Goal: Find specific page/section: Find specific page/section

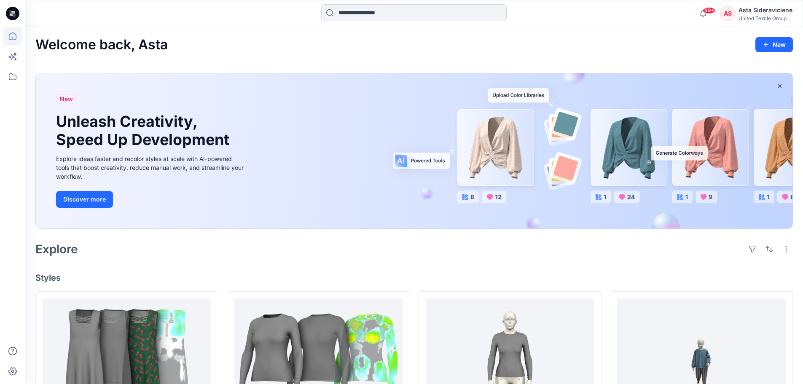
click at [388, 13] on input at bounding box center [413, 12] width 185 height 17
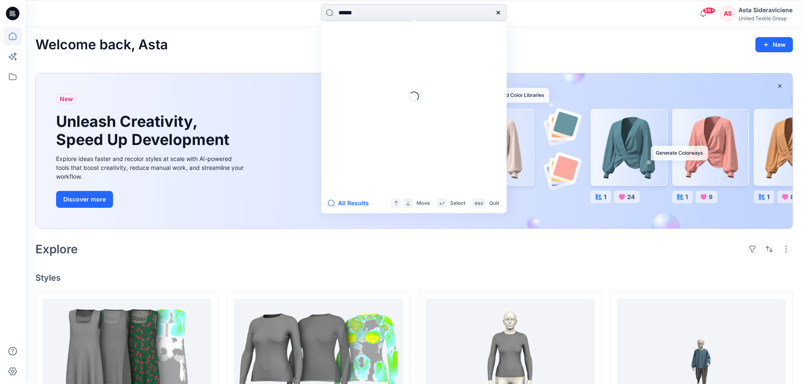
type input "******"
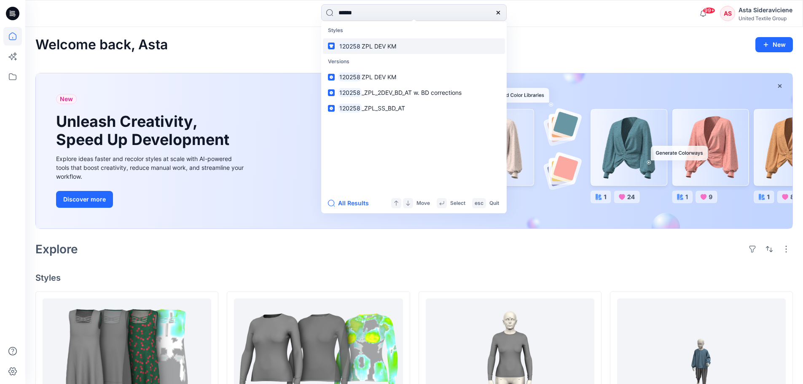
click at [368, 43] on span "ZPL DEV KM" at bounding box center [379, 46] width 35 height 7
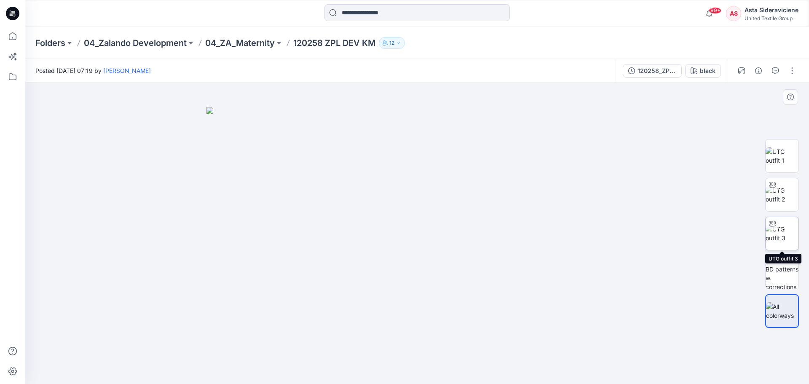
click at [781, 235] on img at bounding box center [782, 234] width 33 height 18
drag, startPoint x: 468, startPoint y: 206, endPoint x: 440, endPoint y: 289, distance: 87.6
click at [440, 289] on img at bounding box center [417, 177] width 684 height 414
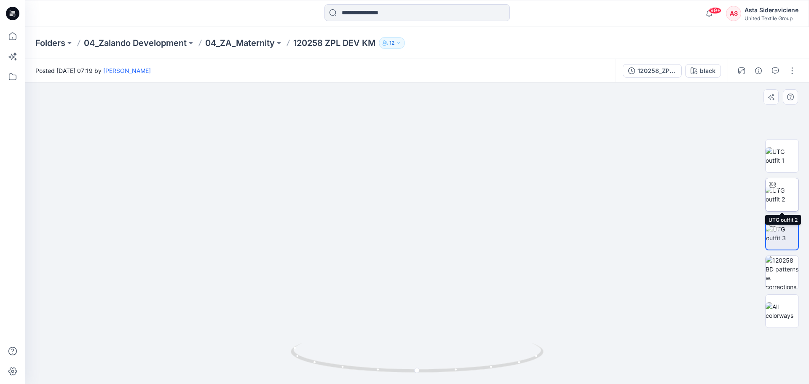
click at [786, 196] on img at bounding box center [782, 195] width 33 height 18
drag, startPoint x: 380, startPoint y: 143, endPoint x: 343, endPoint y: 254, distance: 116.5
click at [345, 266] on img at bounding box center [417, 188] width 726 height 392
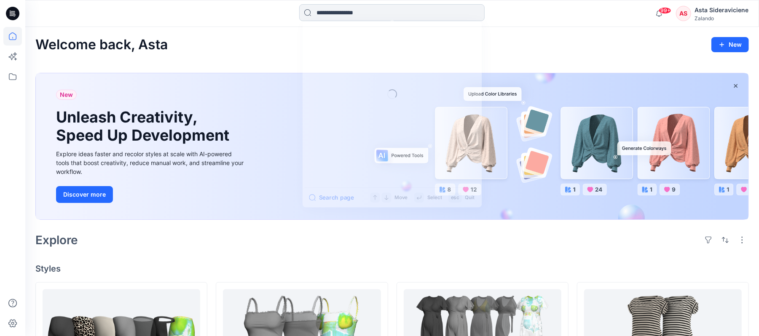
click at [370, 16] on input at bounding box center [391, 12] width 185 height 17
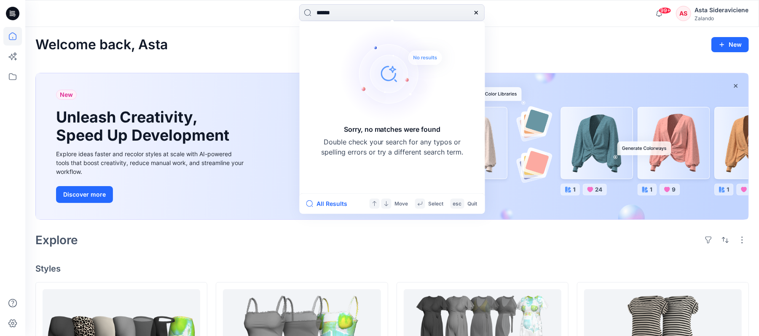
type input "******"
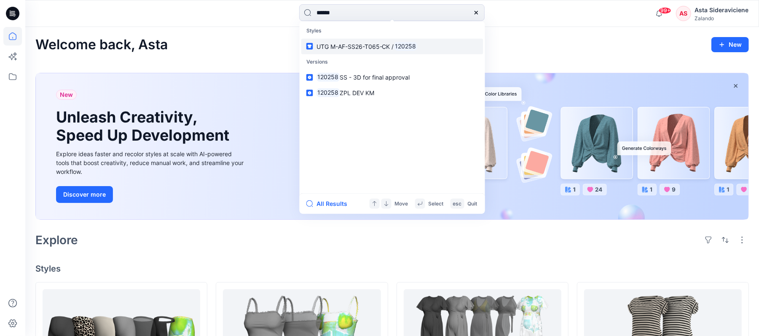
click at [346, 45] on span "UTG M-AF-SS26-T065-CK /" at bounding box center [356, 46] width 78 height 7
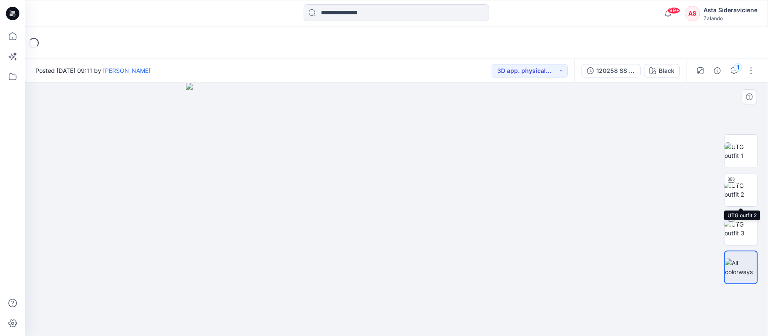
drag, startPoint x: 744, startPoint y: 189, endPoint x: 711, endPoint y: 180, distance: 34.0
click at [744, 189] on img at bounding box center [740, 190] width 33 height 18
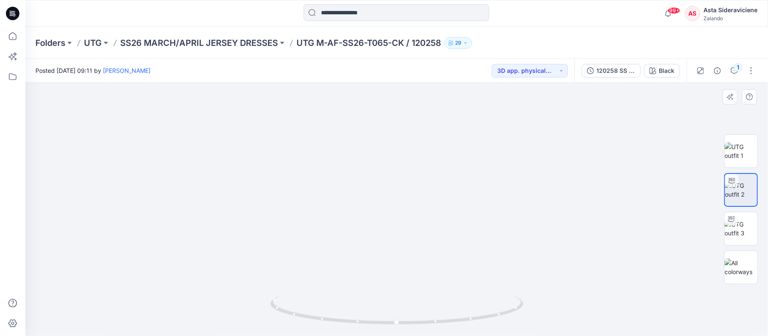
drag, startPoint x: 401, startPoint y: 148, endPoint x: 348, endPoint y: 288, distance: 150.6
click at [348, 288] on img at bounding box center [397, 166] width 718 height 341
drag, startPoint x: 397, startPoint y: 322, endPoint x: 521, endPoint y: 318, distance: 124.4
click at [410, 318] on icon at bounding box center [397, 311] width 255 height 32
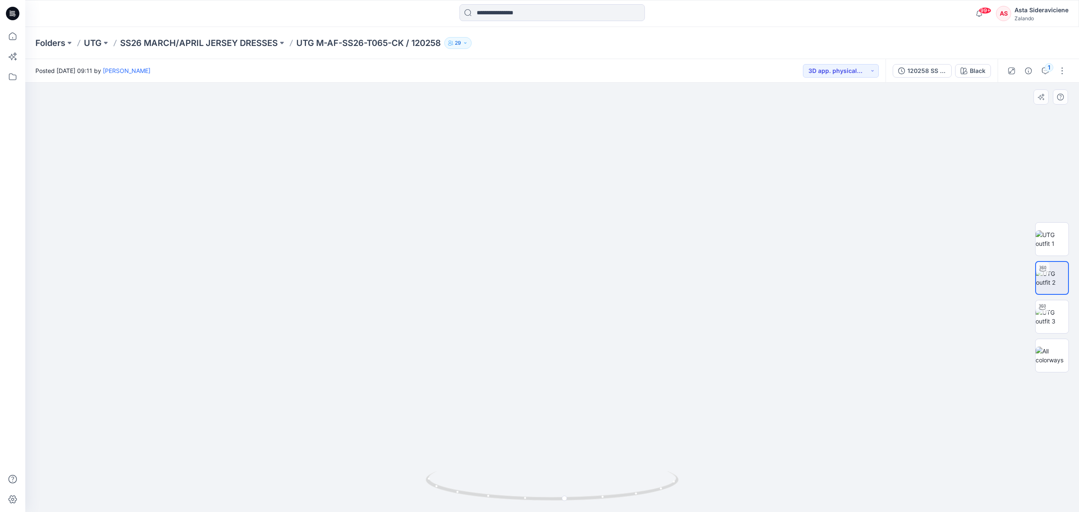
click at [472, 279] on img at bounding box center [552, 261] width 822 height 502
